Goal: Task Accomplishment & Management: Complete application form

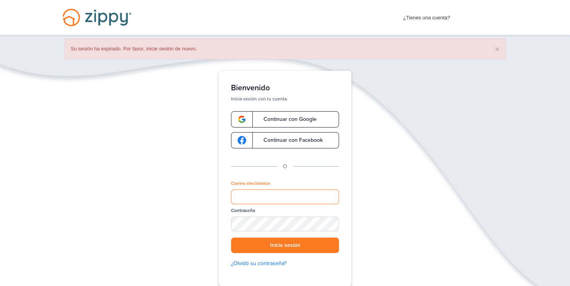
click at [254, 194] on input "Correo electrónico" at bounding box center [285, 196] width 108 height 15
type input "**********"
click at [279, 114] on link "Continuar con Google" at bounding box center [285, 119] width 108 height 16
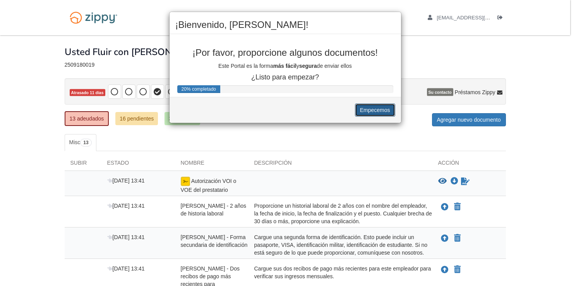
click at [381, 111] on button "Empecemos" at bounding box center [375, 109] width 40 height 13
click at [373, 111] on button "Empecemos" at bounding box center [375, 109] width 40 height 13
drag, startPoint x: 373, startPoint y: 111, endPoint x: 373, endPoint y: 105, distance: 6.2
click at [373, 105] on button "Empecemos" at bounding box center [375, 109] width 40 height 13
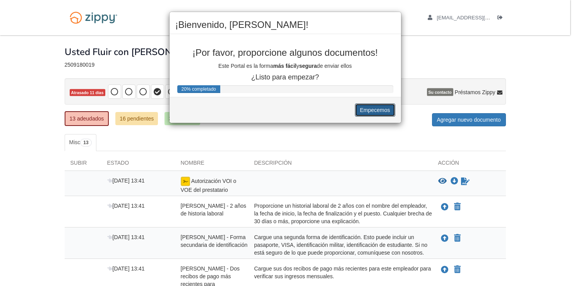
drag, startPoint x: 373, startPoint y: 105, endPoint x: 438, endPoint y: 106, distance: 65.1
click at [438, 106] on div "¡Bienvenido, [PERSON_NAME]! ¡Por favor, proporcione algunos documentos! Este Po…" at bounding box center [288, 143] width 576 height 286
click at [455, 115] on div "¡Bienvenido, [PERSON_NAME]! ¡Por favor, proporcione algunos documentos! Este Po…" at bounding box center [288, 143] width 576 height 286
click at [480, 111] on div "¡Bienvenido, [PERSON_NAME]! ¡Por favor, proporcione algunos documentos! Este Po…" at bounding box center [288, 143] width 576 height 286
click at [376, 108] on button "Empecemos" at bounding box center [375, 109] width 40 height 13
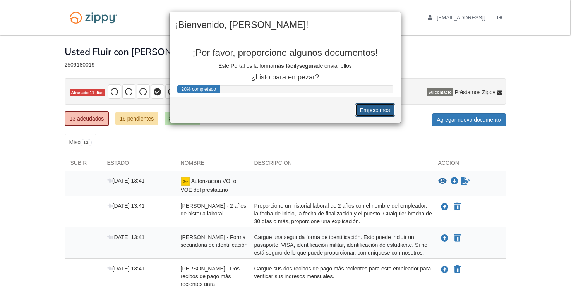
click at [376, 108] on button "Empecemos" at bounding box center [375, 109] width 40 height 13
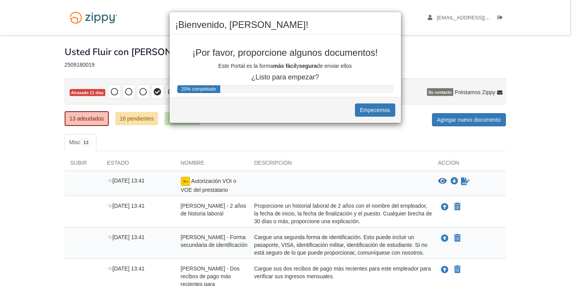
click at [168, 93] on div "¡Bienvenido, [PERSON_NAME]! ¡Por favor, proporcione algunos documentos! Este Po…" at bounding box center [288, 143] width 576 height 286
drag, startPoint x: 168, startPoint y: 93, endPoint x: 141, endPoint y: 63, distance: 40.1
click at [141, 63] on div "¡Bienvenido, [PERSON_NAME]! ¡Por favor, proporcione algunos documentos! Este Po…" at bounding box center [288, 143] width 576 height 286
click at [449, 120] on div "¡Bienvenido, [PERSON_NAME]! ¡Por favor, proporcione algunos documentos! Este Po…" at bounding box center [288, 143] width 576 height 286
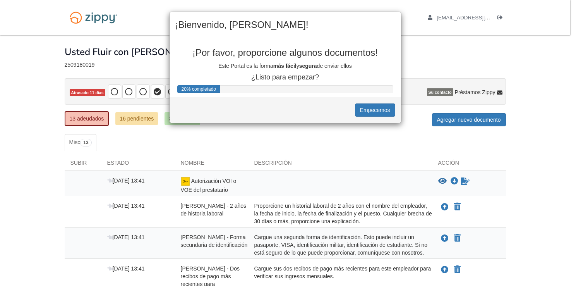
click at [449, 120] on div "¡Bienvenido, [PERSON_NAME]! ¡Por favor, proporcione algunos documentos! Este Po…" at bounding box center [288, 143] width 576 height 286
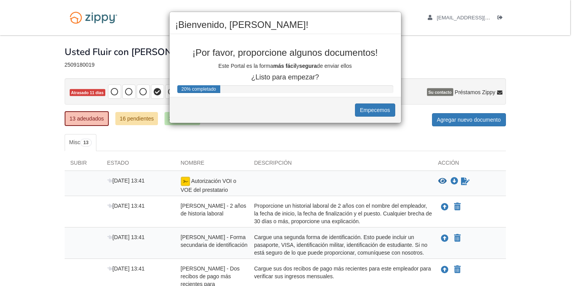
click at [449, 120] on div "¡Bienvenido, [PERSON_NAME]! ¡Por favor, proporcione algunos documentos! Este Po…" at bounding box center [288, 143] width 576 height 286
click at [463, 120] on div "¡Bienvenido, [PERSON_NAME]! ¡Por favor, proporcione algunos documentos! Este Po…" at bounding box center [288, 143] width 576 height 286
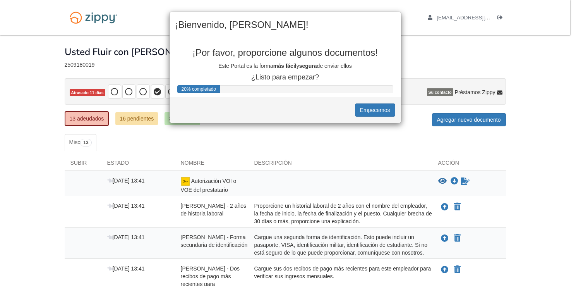
click at [463, 120] on div "¡Bienvenido, [PERSON_NAME]! ¡Por favor, proporcione algunos documentos! Este Po…" at bounding box center [288, 143] width 576 height 286
click at [378, 106] on button "Empecemos" at bounding box center [375, 109] width 40 height 13
click at [281, 63] on b "más fácil" at bounding box center [284, 66] width 23 height 6
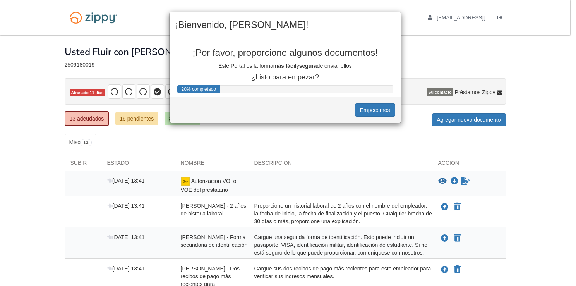
click at [309, 65] on b "segura" at bounding box center [308, 66] width 18 height 6
drag, startPoint x: 309, startPoint y: 65, endPoint x: 375, endPoint y: 113, distance: 81.8
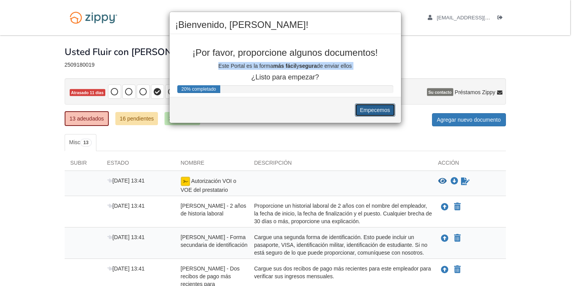
click at [375, 113] on button "Empecemos" at bounding box center [375, 109] width 40 height 13
click at [378, 109] on button "Empecemos" at bounding box center [375, 109] width 40 height 13
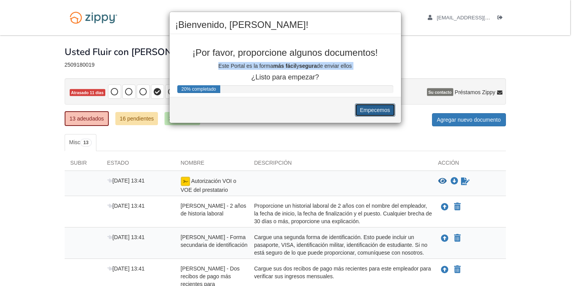
click at [378, 109] on button "Empecemos" at bounding box center [375, 109] width 40 height 13
click at [202, 187] on div "¡Bienvenido, [PERSON_NAME]! ¡Por favor, proporcione algunos documentos! Este Po…" at bounding box center [288, 143] width 576 height 286
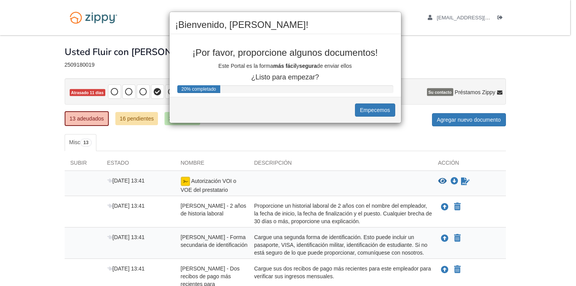
click at [202, 187] on div "¡Bienvenido, [PERSON_NAME]! ¡Por favor, proporcione algunos documentos! Este Po…" at bounding box center [288, 143] width 576 height 286
click at [379, 109] on button "Empecemos" at bounding box center [375, 109] width 40 height 13
click at [441, 55] on div "¡Bienvenido, [PERSON_NAME]! ¡Por favor, proporcione algunos documentos! Este Po…" at bounding box center [288, 143] width 576 height 286
